Goal: Find specific page/section: Find specific page/section

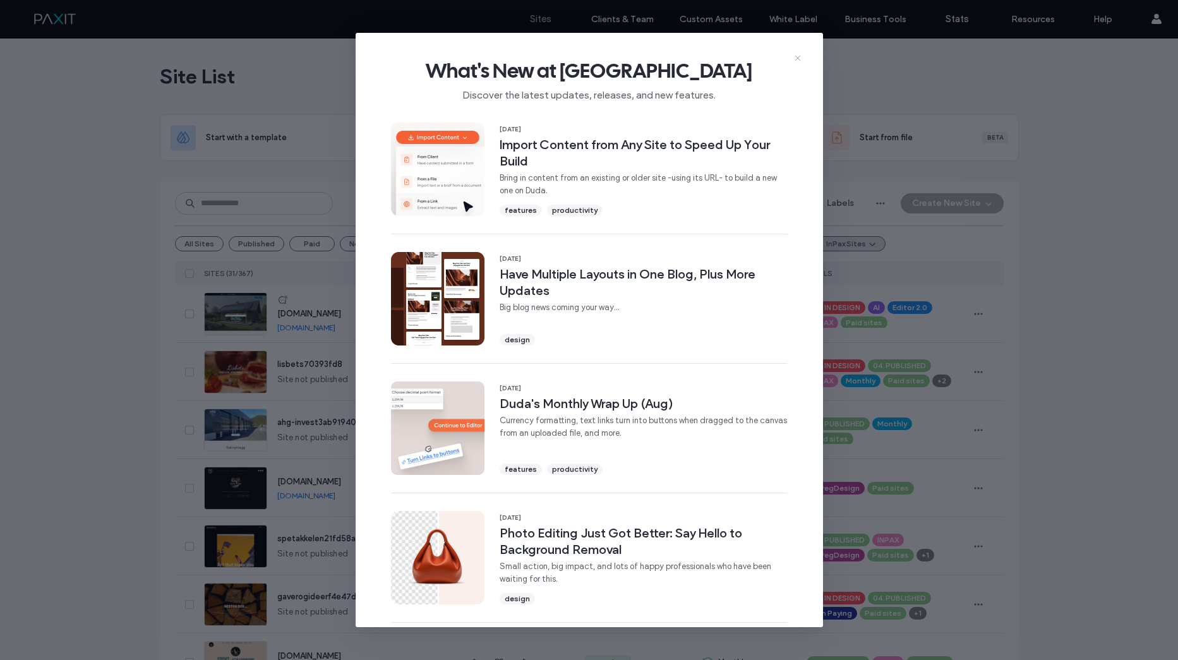
click at [797, 59] on use at bounding box center [798, 59] width 6 height 6
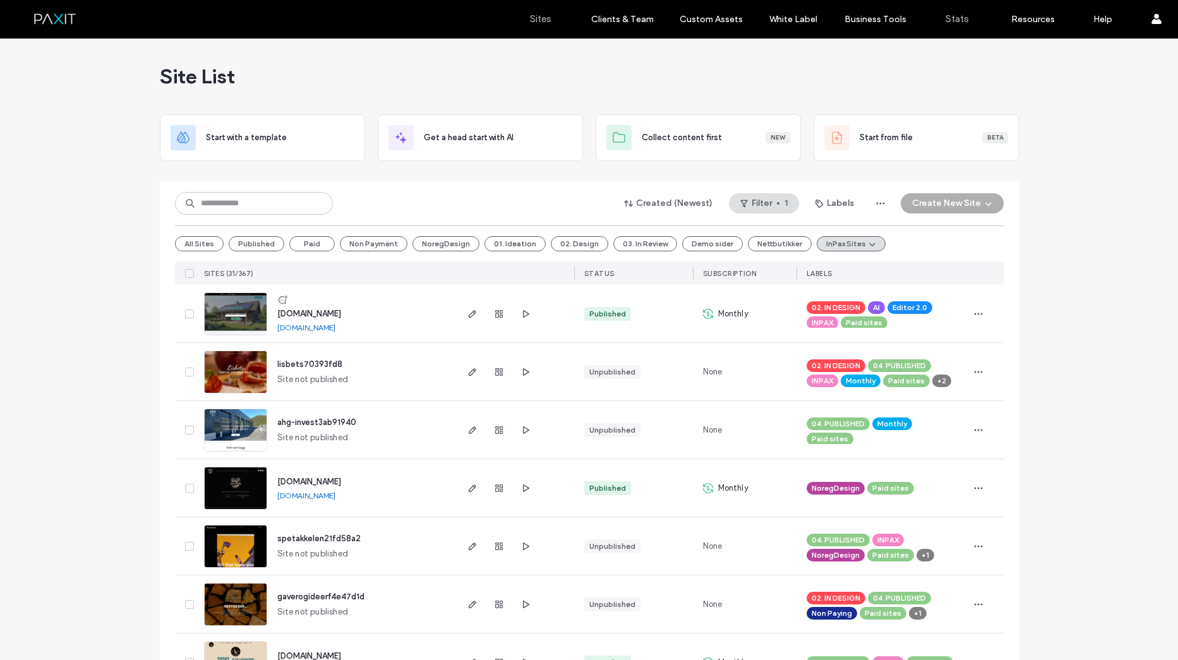
click at [956, 19] on label "Stats" at bounding box center [957, 18] width 23 height 11
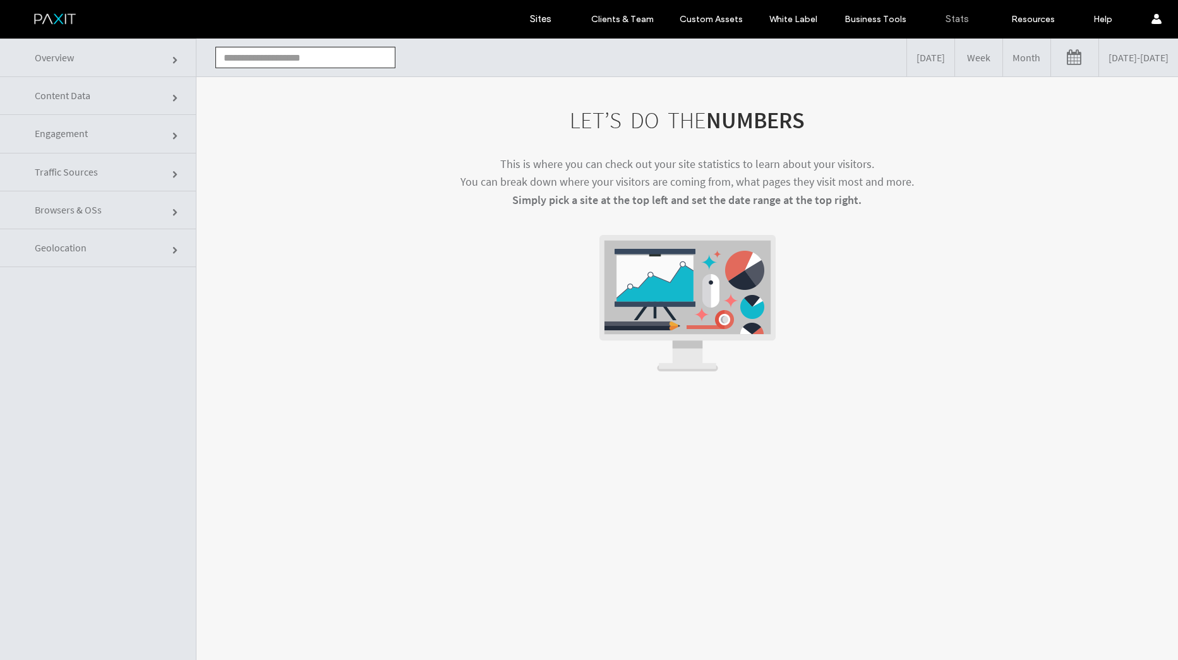
click at [108, 103] on link "Content Data" at bounding box center [98, 96] width 196 height 38
click at [172, 95] on span at bounding box center [176, 99] width 8 height 8
click at [248, 58] on input "text" at bounding box center [305, 57] width 180 height 21
click at [239, 79] on li "[DOMAIN_NAME]" at bounding box center [305, 80] width 179 height 21
type input "**********"
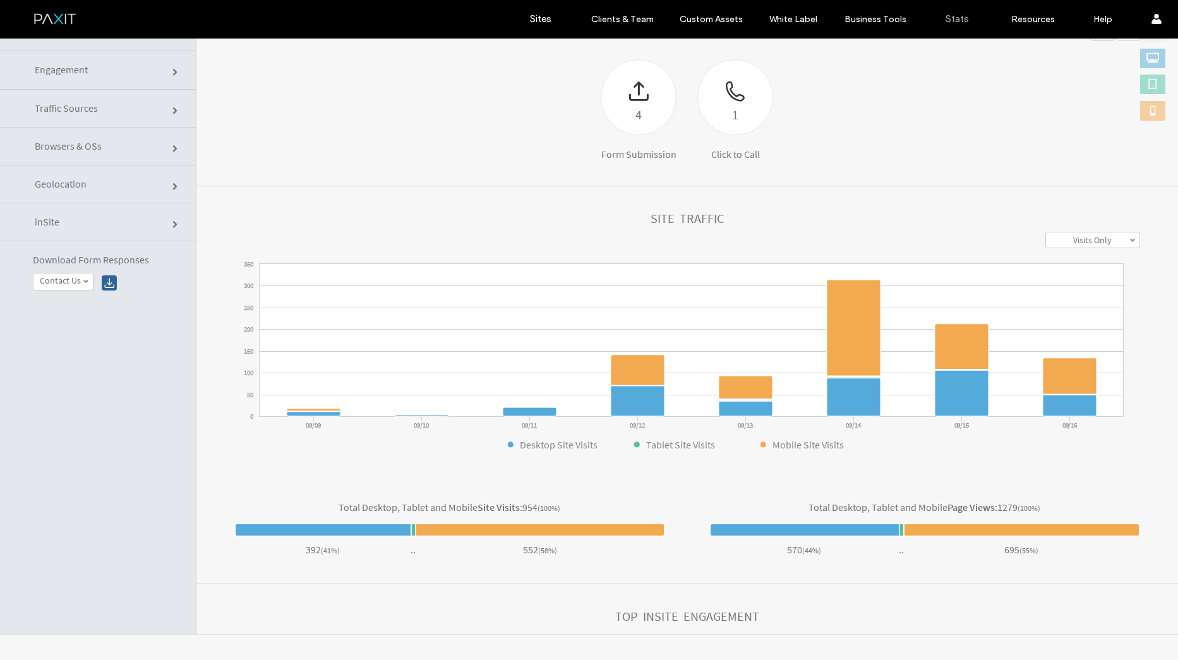
scroll to position [193, 0]
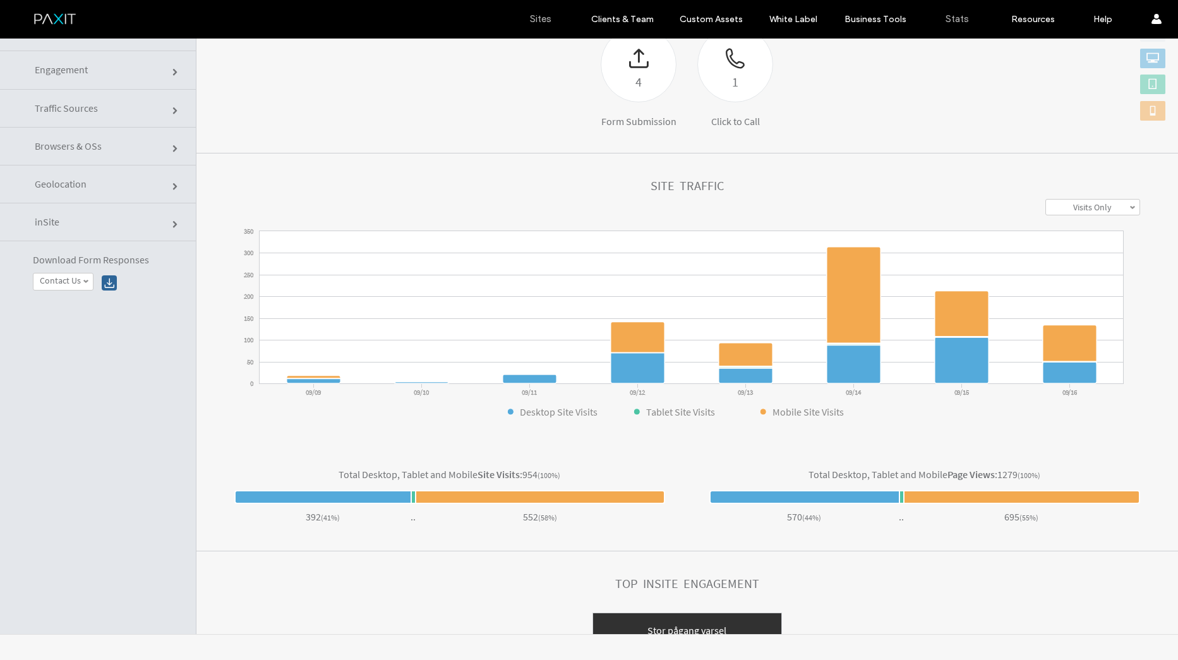
click at [540, 20] on label "Sites" at bounding box center [540, 18] width 21 height 11
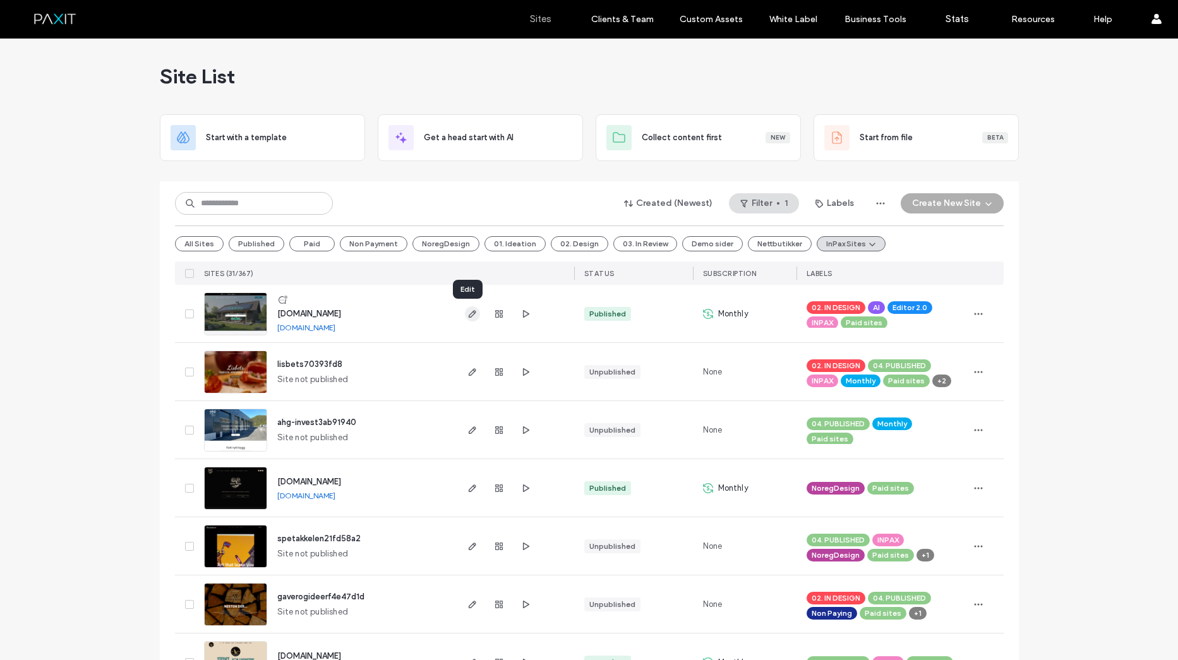
click at [467, 314] on icon "button" at bounding box center [472, 314] width 10 height 10
